Goal: Use online tool/utility

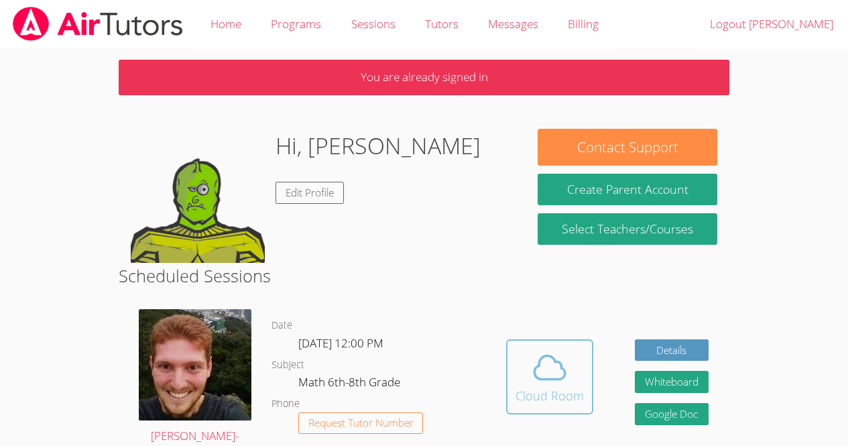
click at [536, 362] on icon at bounding box center [550, 367] width 38 height 38
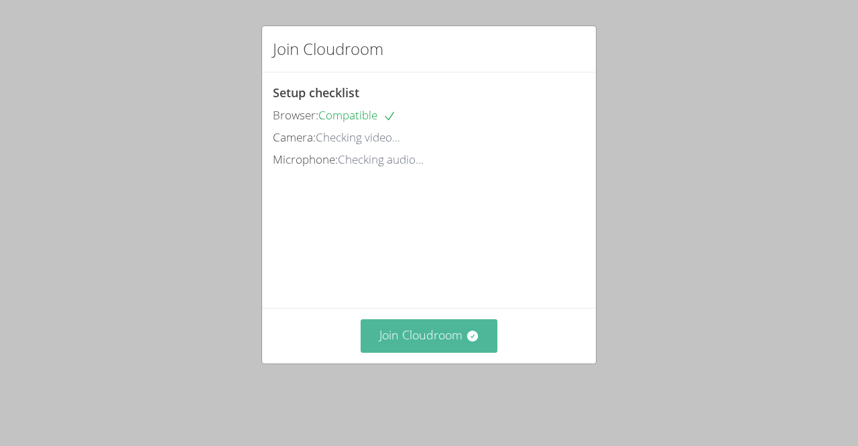
click at [451, 352] on button "Join Cloudroom" at bounding box center [429, 335] width 137 height 33
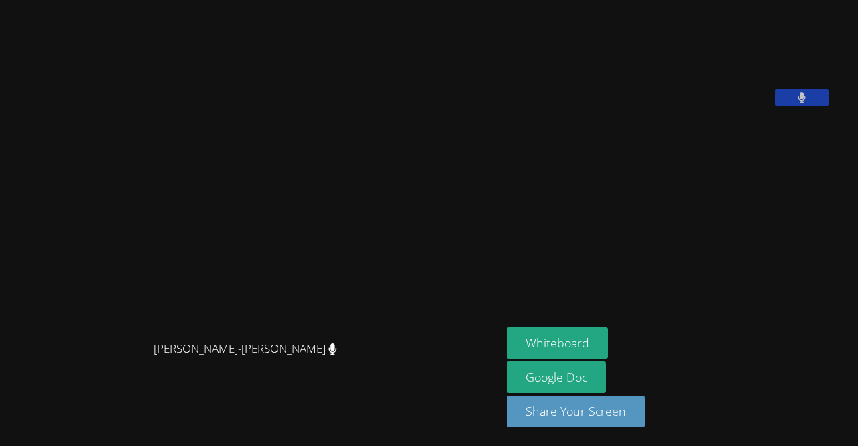
click at [828, 106] on button at bounding box center [802, 97] width 54 height 17
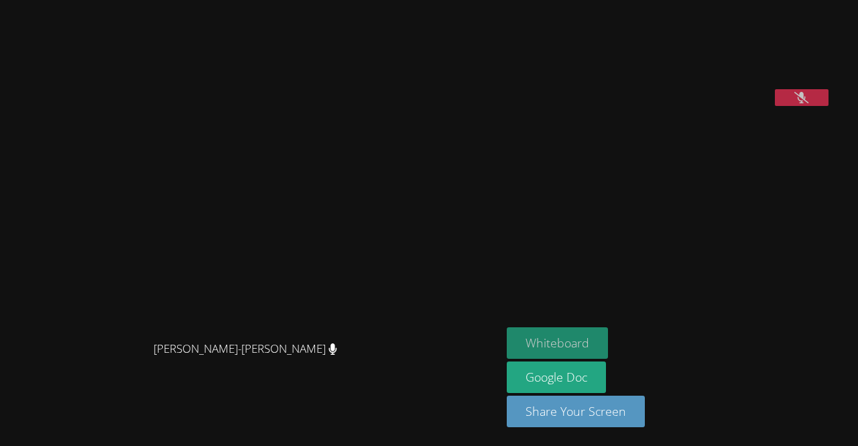
click at [598, 347] on button "Whiteboard" at bounding box center [557, 342] width 101 height 31
